Goal: Find specific page/section: Find specific page/section

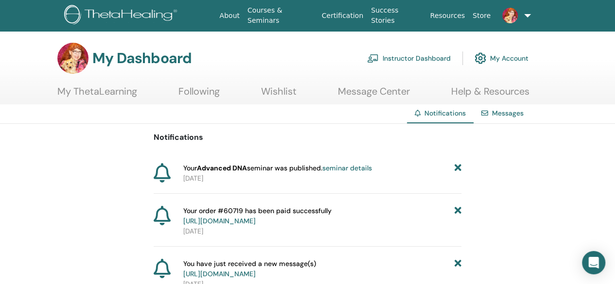
click at [426, 59] on link "Instructor Dashboard" at bounding box center [409, 58] width 84 height 21
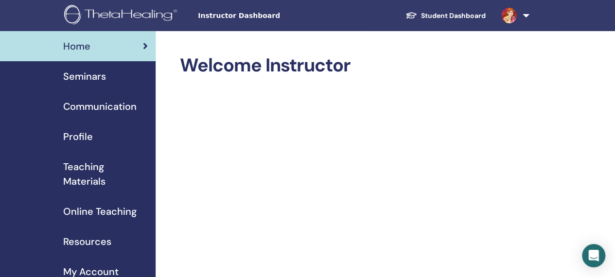
click at [102, 78] on span "Seminars" at bounding box center [84, 76] width 43 height 15
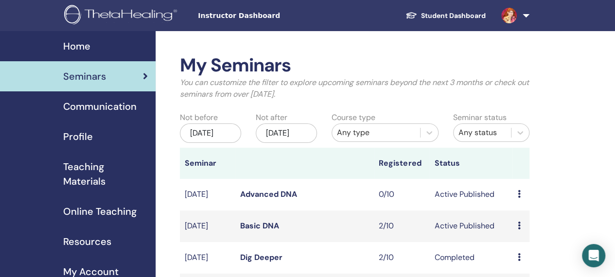
click at [518, 229] on icon at bounding box center [518, 226] width 3 height 8
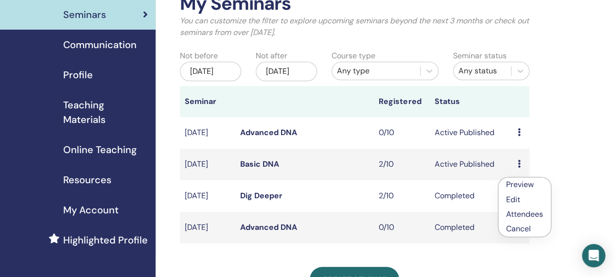
scroll to position [62, 0]
click at [533, 184] on link "Preview" at bounding box center [520, 184] width 28 height 10
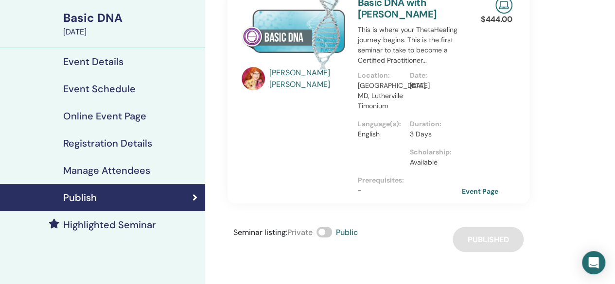
scroll to position [74, 0]
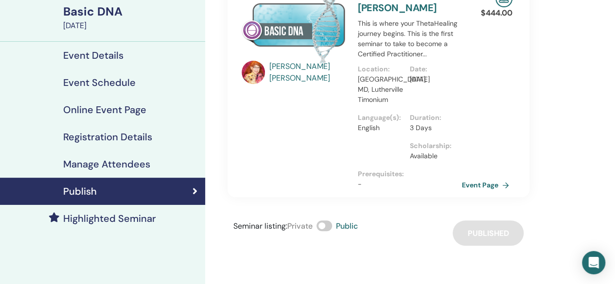
click at [490, 186] on link "Event Page" at bounding box center [487, 185] width 51 height 15
